Goal: Find contact information: Find contact information

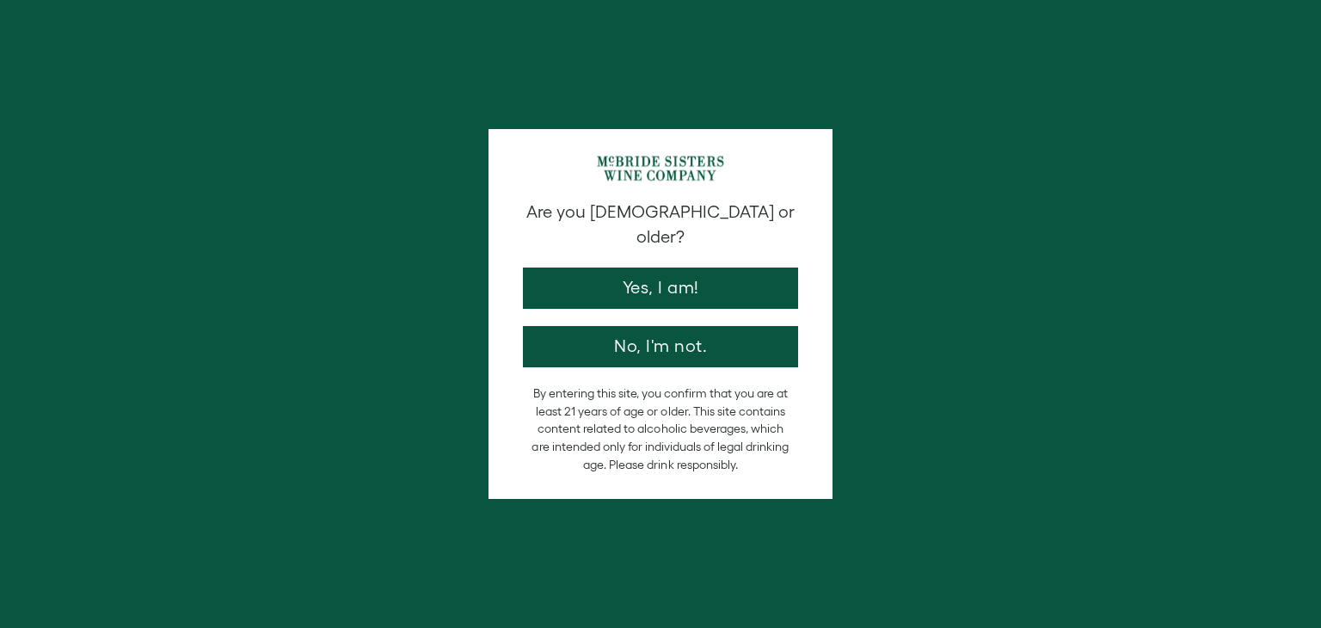
click at [688, 267] on button "Yes, I am!" at bounding box center [660, 287] width 275 height 41
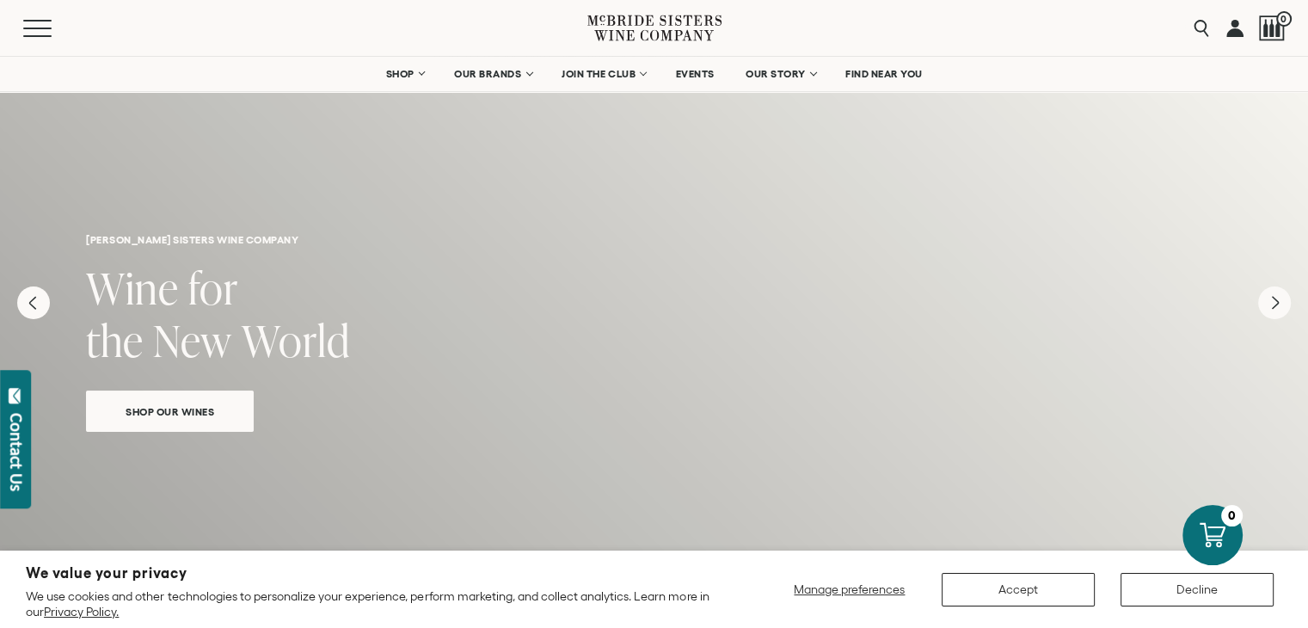
click at [1228, 28] on link at bounding box center [1234, 28] width 17 height 56
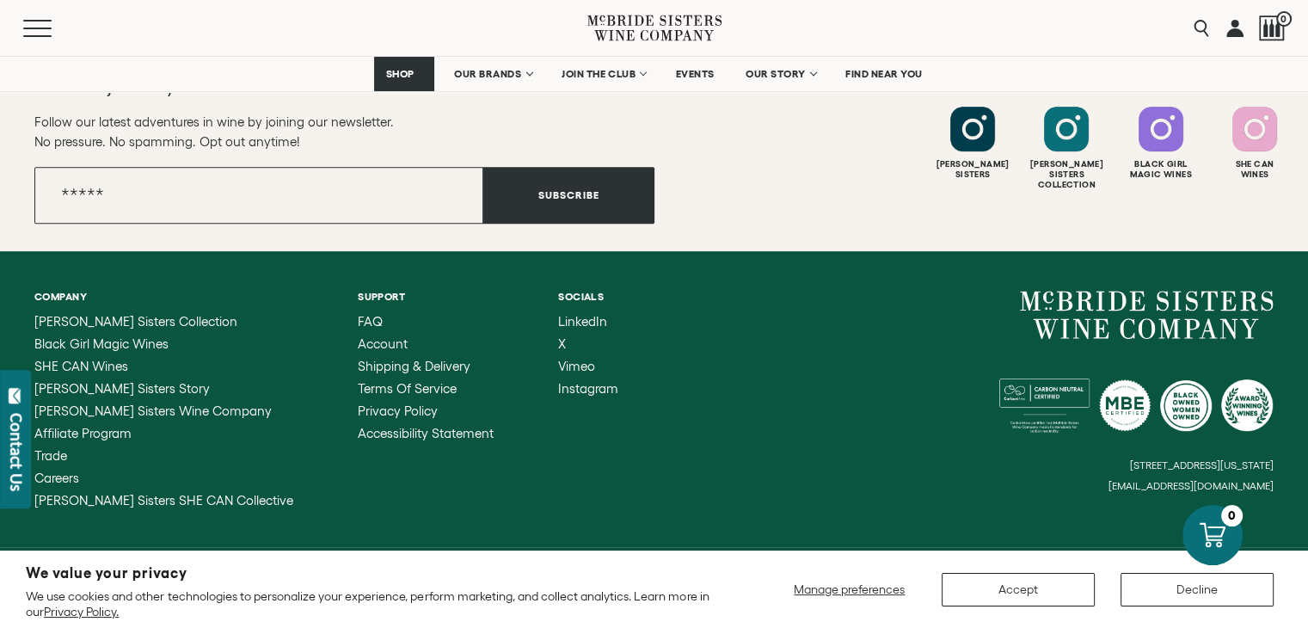
scroll to position [792, 0]
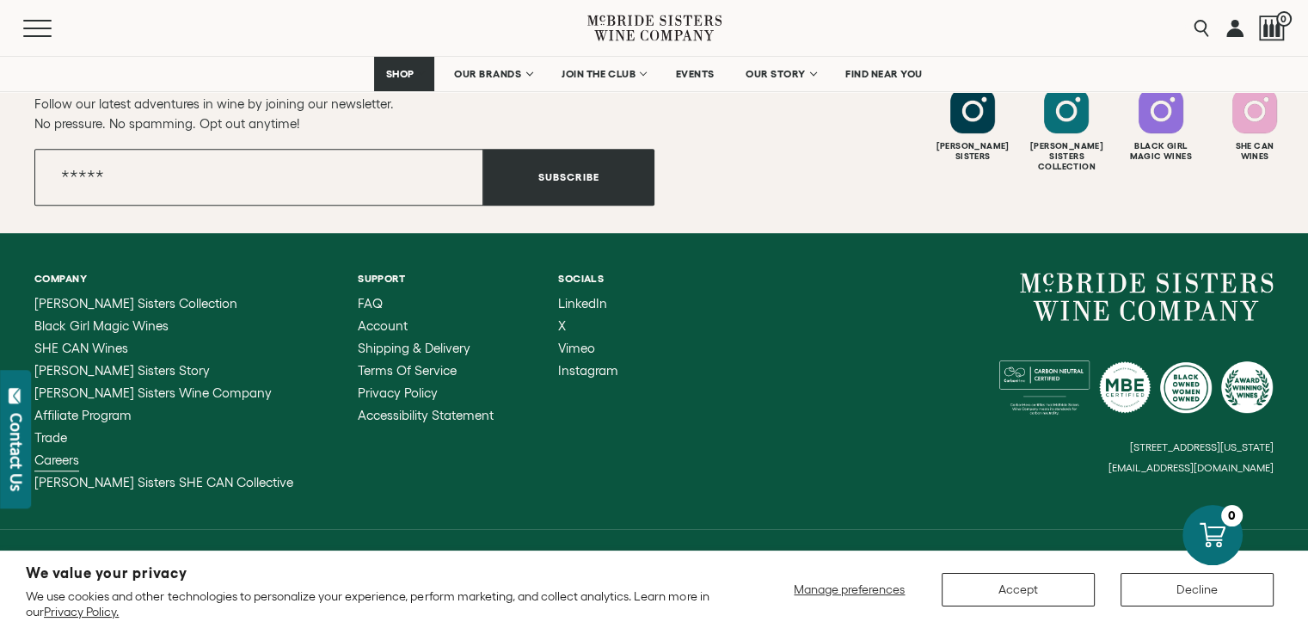
click at [71, 462] on span "Careers" at bounding box center [56, 459] width 45 height 15
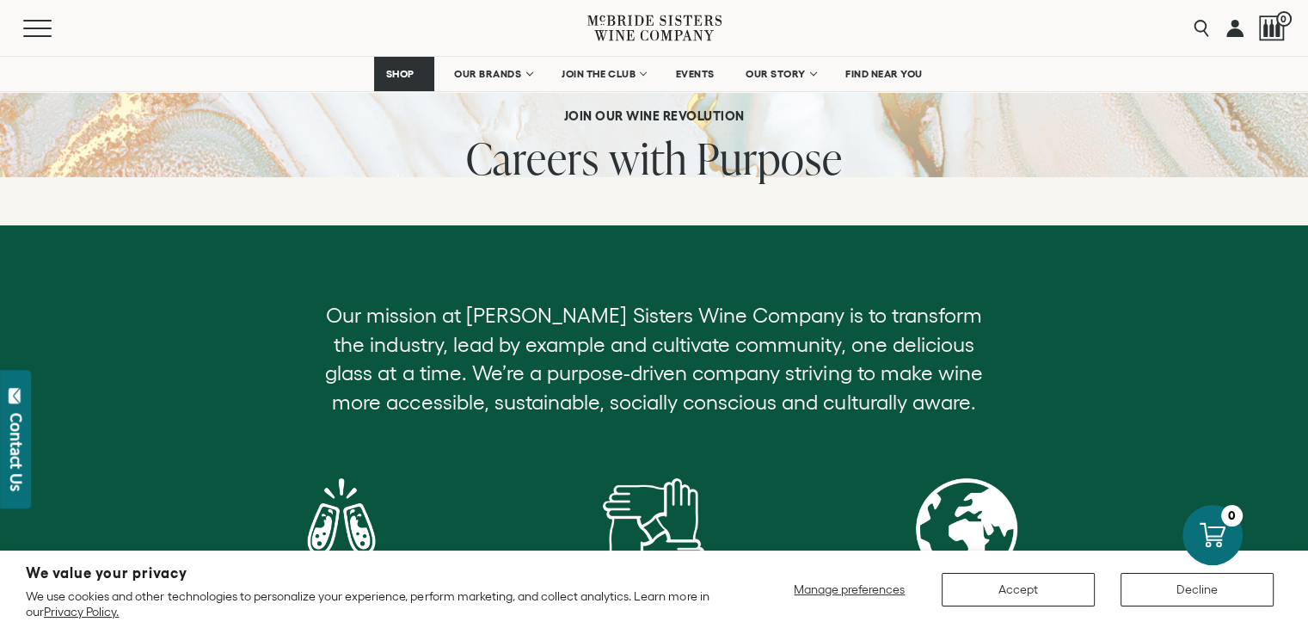
scroll to position [136, 0]
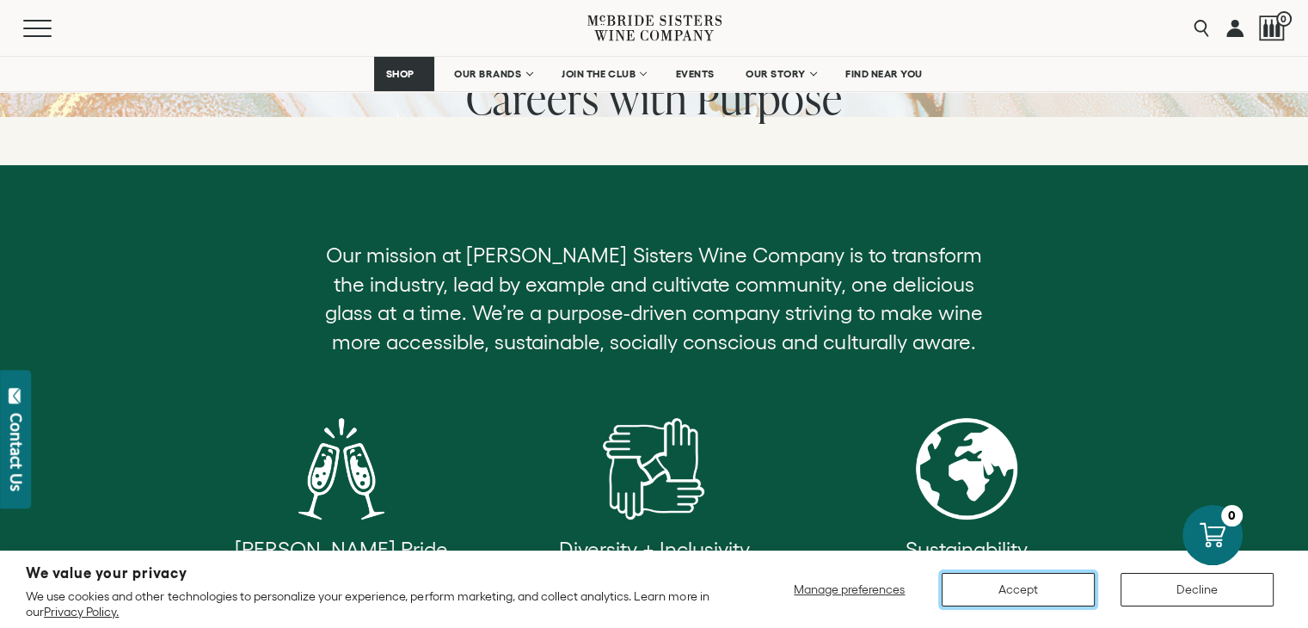
click at [1014, 593] on button "Accept" at bounding box center [1017, 590] width 153 height 34
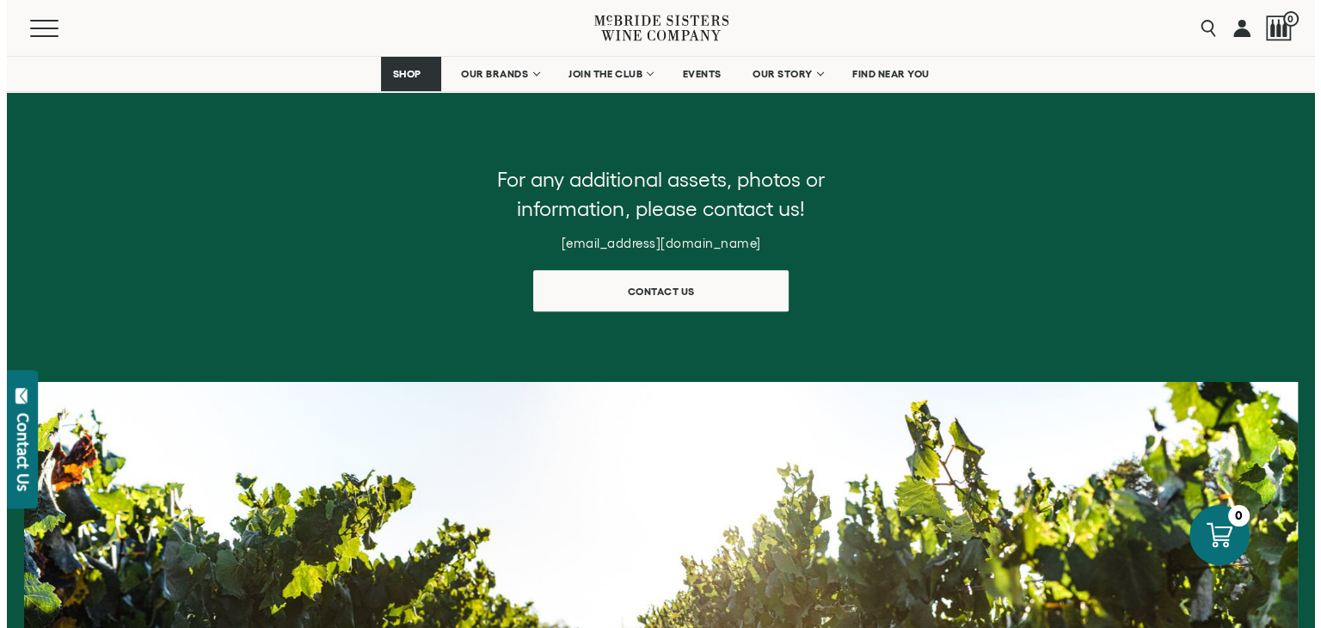
scroll to position [801, 0]
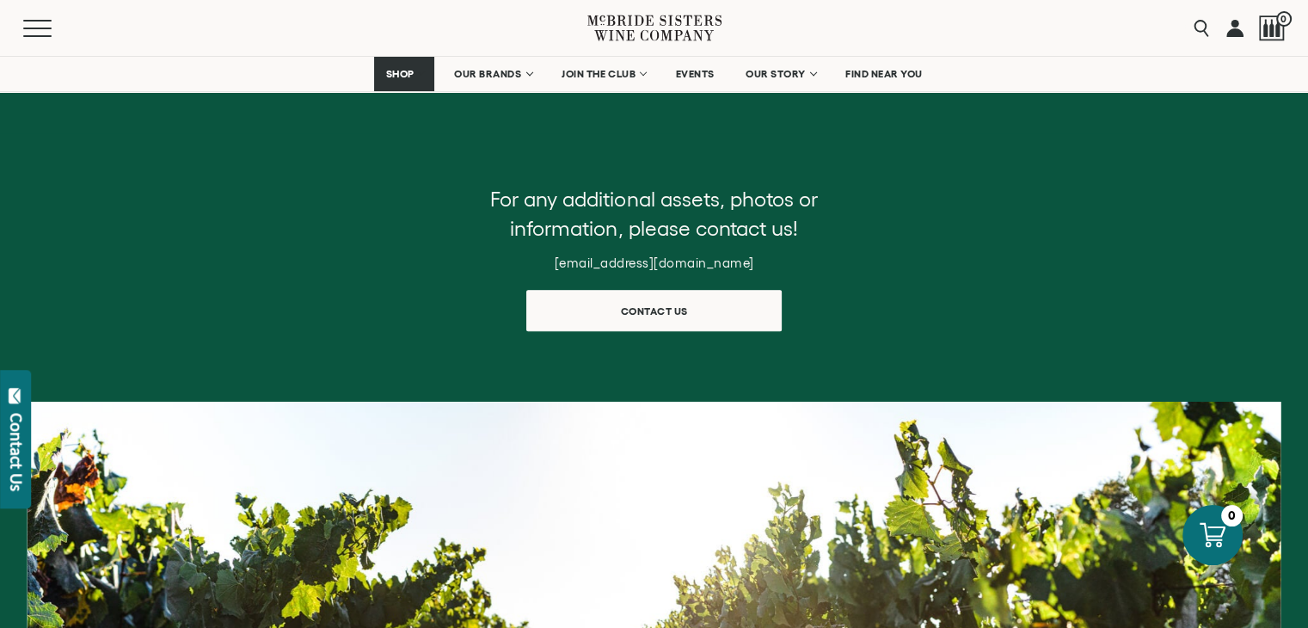
click at [533, 262] on h6 "trademarketing@mcbridesisters.com" at bounding box center [654, 262] width 344 height 15
click at [539, 255] on h6 "trademarketing@mcbridesisters.com" at bounding box center [654, 262] width 344 height 15
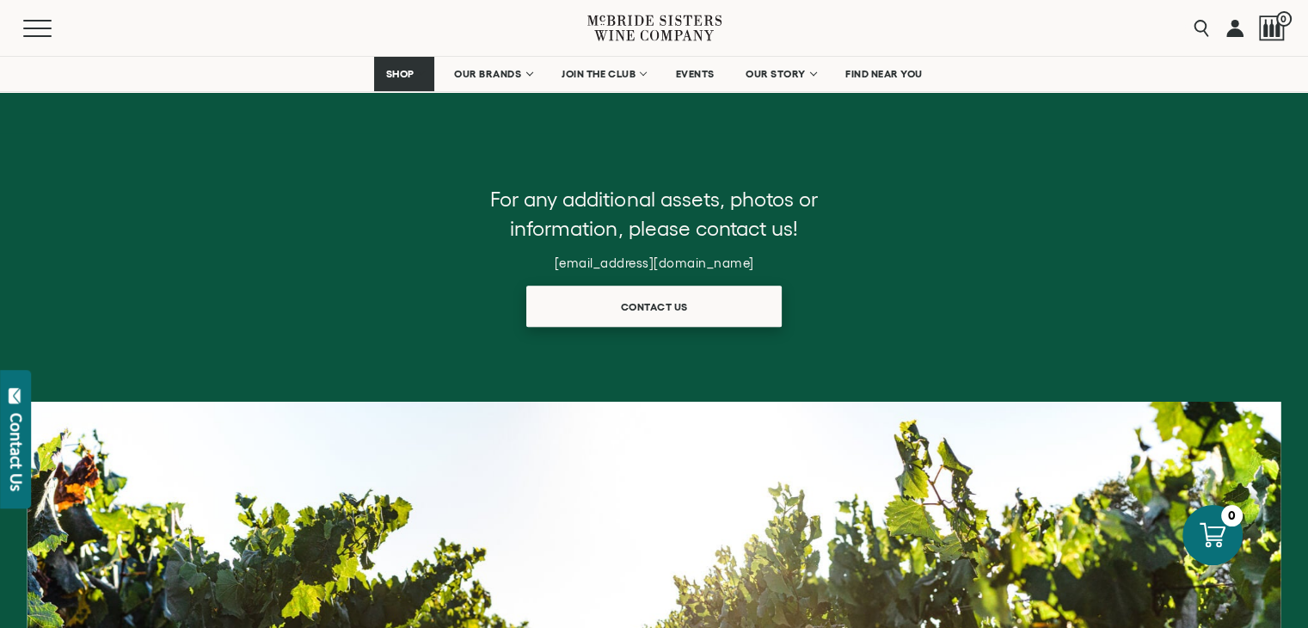
click at [662, 309] on span "Contact us" at bounding box center [654, 307] width 127 height 34
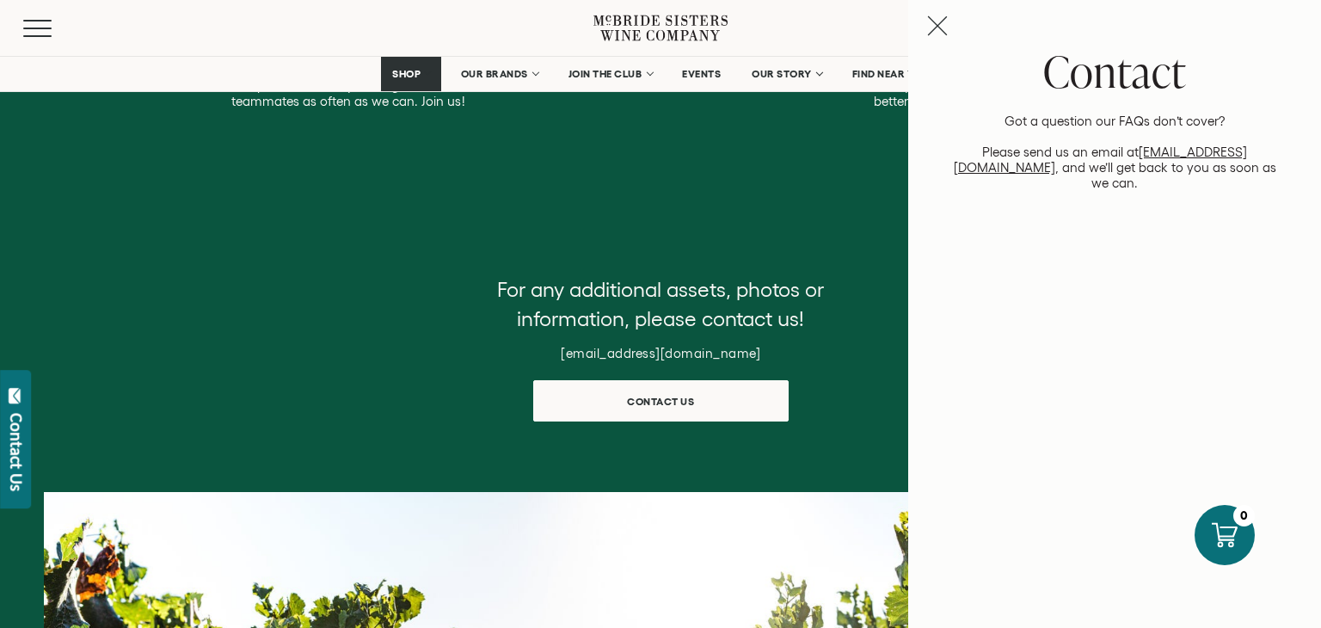
scroll to position [709, 0]
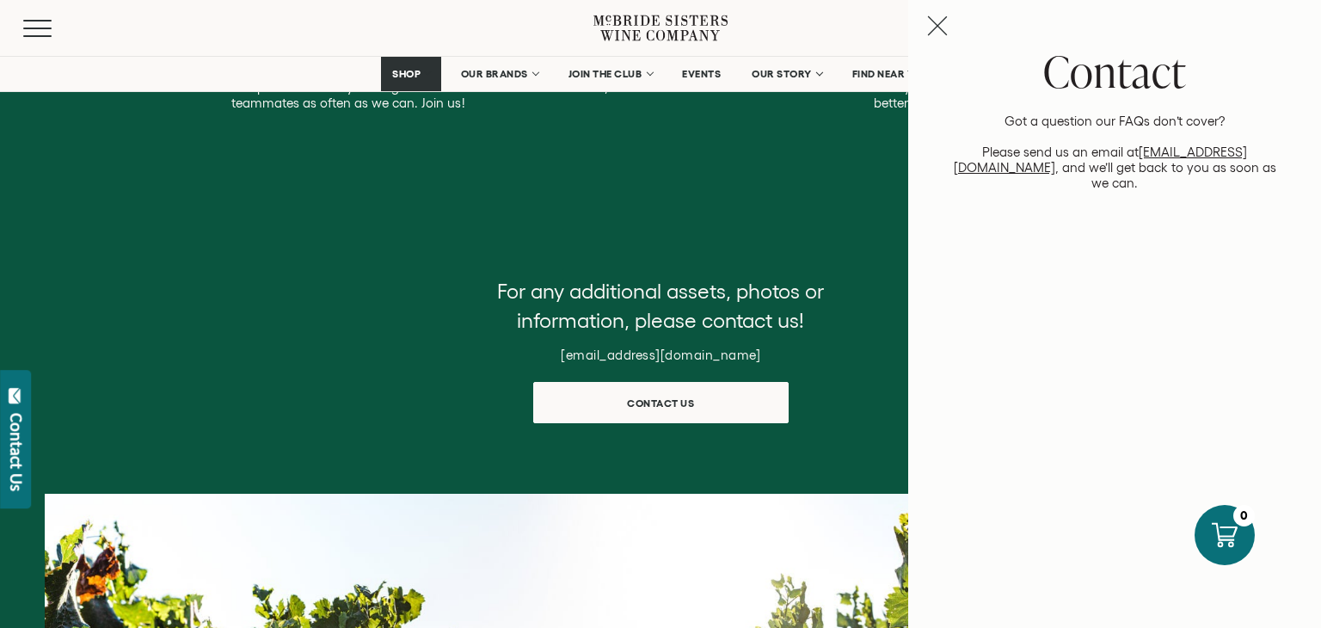
drag, startPoint x: 546, startPoint y: 357, endPoint x: 788, endPoint y: 359, distance: 241.6
click at [788, 359] on h6 "trademarketing@mcbridesisters.com" at bounding box center [660, 354] width 344 height 15
copy h6 "trademarketing@mcbridesisters.com"
